Goal: Information Seeking & Learning: Compare options

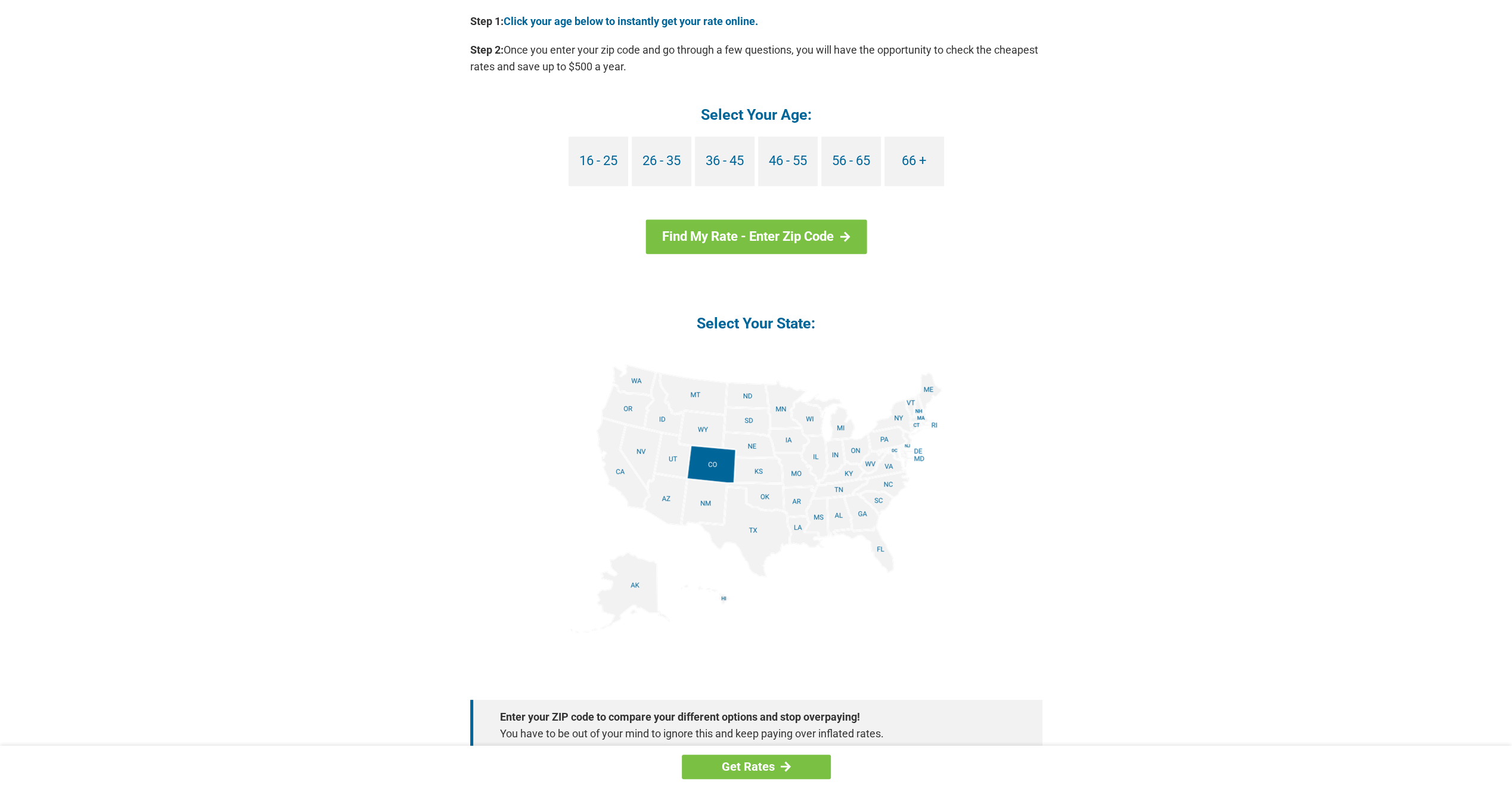
scroll to position [1192, 0]
